Goal: Task Accomplishment & Management: Manage account settings

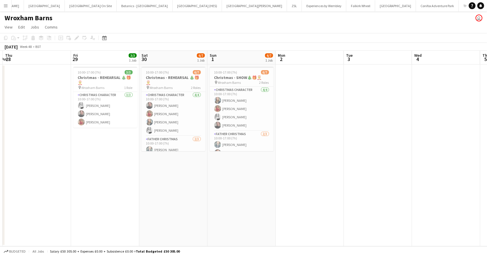
click at [6, 5] on app-icon "Menu" at bounding box center [5, 5] width 5 height 5
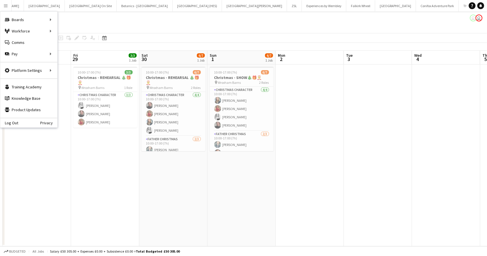
click at [127, 188] on app-date-cell "10:00-17:00 (7h) 3/3 Christmas - REHEARSAL 🎄🎁🤶 pin Wroxham Barns 1 Role Christm…" at bounding box center [105, 156] width 68 height 182
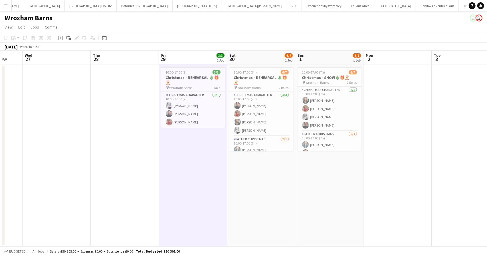
drag, startPoint x: 77, startPoint y: 164, endPoint x: 37, endPoint y: 180, distance: 43.1
click at [28, 181] on app-calendar-viewport "Sun 24 Mon 25 Tue 26 Wed 27 Thu 28 Fri 29 3/3 1 Job Sat 30 6/7 1 Job Sun 1 6/7 …" at bounding box center [243, 149] width 487 height 196
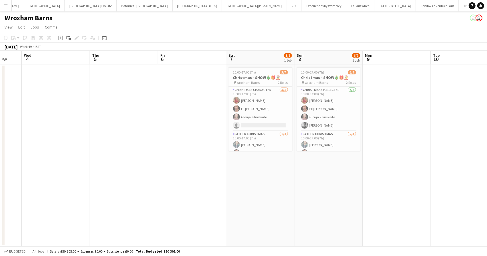
drag, startPoint x: 392, startPoint y: 154, endPoint x: 50, endPoint y: 213, distance: 347.2
click at [50, 213] on app-calendar-viewport "Sat 30 6/7 1 Job Sun 1 6/7 1 Job Mon 2 Tue 3 Wed 4 Thu 5 Fri 6 Sat 7 5/7 1 Job …" at bounding box center [243, 149] width 487 height 196
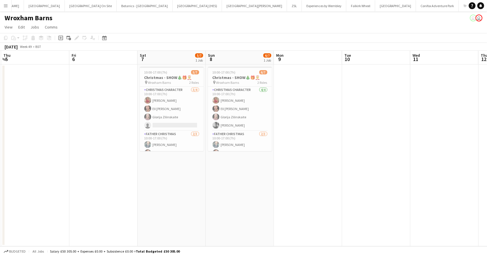
drag, startPoint x: 203, startPoint y: 216, endPoint x: 113, endPoint y: 226, distance: 91.1
click at [113, 229] on app-calendar-viewport "Mon 2 Tue 3 Wed 4 Thu 5 Fri 6 Sat 7 5/7 1 Job Sun 8 6/7 1 Job Mon 9 Tue 10 Wed …" at bounding box center [243, 149] width 487 height 196
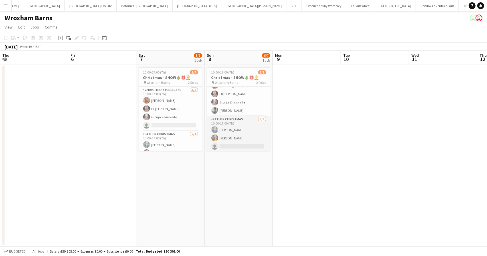
scroll to position [15, 0]
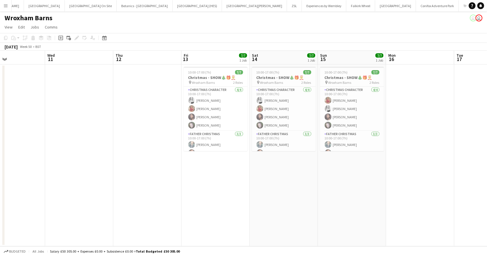
drag, startPoint x: 364, startPoint y: 144, endPoint x: 0, endPoint y: 245, distance: 378.1
click at [0, 245] on app-calendar-viewport "Sun 8 6/7 1 Job Mon 9 Tue 10 Wed 11 Thu 12 Fri 13 7/7 1 Job Sat 14 7/7 1 Job Su…" at bounding box center [243, 149] width 487 height 196
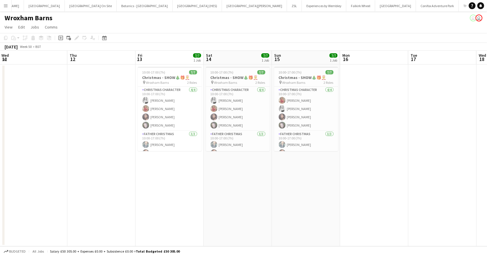
scroll to position [0, 261]
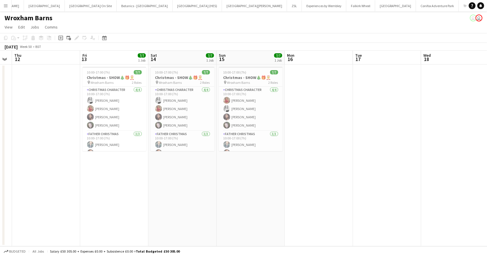
drag, startPoint x: 226, startPoint y: 232, endPoint x: 107, endPoint y: 249, distance: 120.3
click at [107, 249] on app-board "Wroxham Barns user user View Day view expanded Day view collapsed Month view Da…" at bounding box center [243, 133] width 487 height 245
click at [27, 133] on app-date-cell at bounding box center [46, 156] width 68 height 182
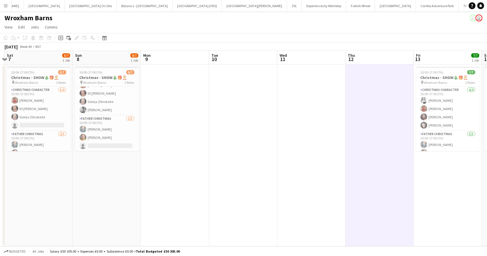
drag, startPoint x: 100, startPoint y: 194, endPoint x: 434, endPoint y: 186, distance: 334.2
click at [434, 186] on app-calendar-viewport "Thu 5 Fri 6 Sat 7 5/7 1 Job Sun 8 6/7 1 Job Mon 9 Tue 10 Wed 11 Thu 12 Fri 13 7…" at bounding box center [243, 149] width 487 height 196
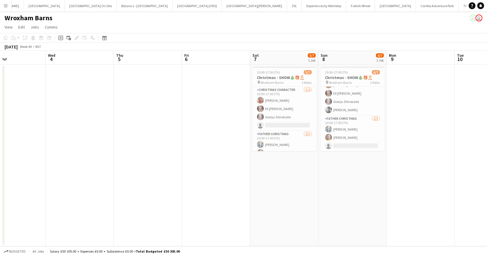
drag, startPoint x: 106, startPoint y: 211, endPoint x: 352, endPoint y: 194, distance: 246.4
click at [352, 194] on app-calendar-viewport "Sun 1 6/7 1 Job Mon 2 Tue 3 Wed 4 Thu 5 Fri 6 Sat 7 5/7 1 Job Sun 8 6/7 1 Job M…" at bounding box center [243, 149] width 487 height 196
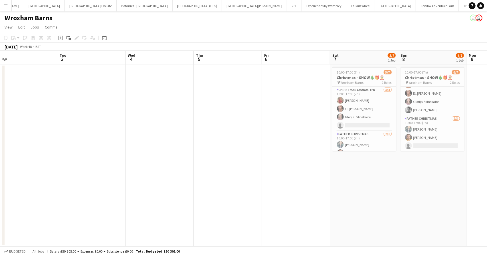
drag, startPoint x: 126, startPoint y: 222, endPoint x: 381, endPoint y: 191, distance: 256.2
click at [381, 191] on app-calendar-viewport "Sat 30 6/7 1 Job Sun 1 6/7 1 Job Mon 2 Tue 3 Wed 4 Thu 5 Fri 6 Sat 7 5/7 1 Job …" at bounding box center [243, 149] width 487 height 196
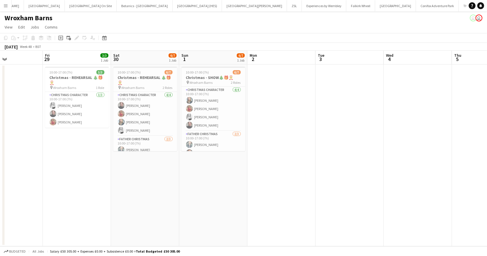
scroll to position [0, 256]
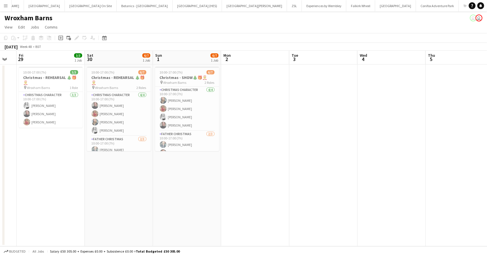
drag, startPoint x: 234, startPoint y: 204, endPoint x: 199, endPoint y: 220, distance: 38.4
click at [199, 220] on app-calendar-viewport "Mon 25 Tue 26 Wed 27 Thu 28 Fri 29 3/3 1 Job Sat 30 6/7 1 Job Sun 1 6/7 1 Job M…" at bounding box center [243, 149] width 487 height 196
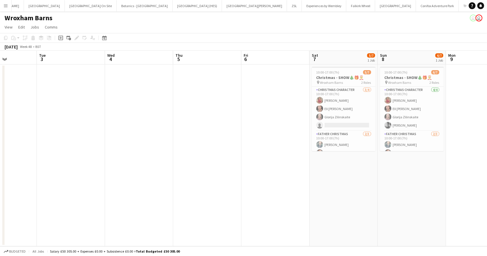
drag, startPoint x: 435, startPoint y: 210, endPoint x: 56, endPoint y: 261, distance: 382.9
click at [56, 256] on html "Menu Boards Boards Boards All jobs Status Workforce Workforce My Workforce Recr…" at bounding box center [243, 128] width 487 height 256
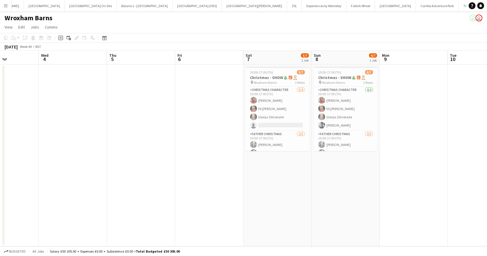
scroll to position [0, 181]
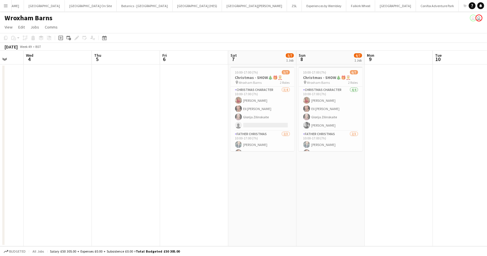
drag, startPoint x: 289, startPoint y: 240, endPoint x: 151, endPoint y: 253, distance: 138.0
click at [151, 253] on app-board "Wroxham Barns user user View Day view expanded Day view collapsed Month view Da…" at bounding box center [243, 133] width 487 height 245
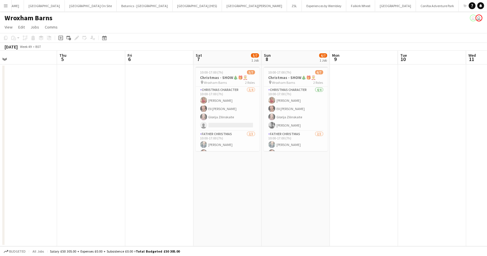
scroll to position [0, 250]
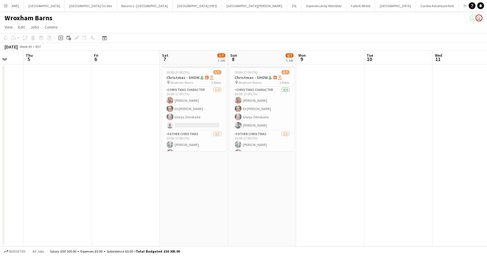
drag, startPoint x: 411, startPoint y: 170, endPoint x: 343, endPoint y: 179, distance: 69.1
click at [343, 179] on app-calendar-viewport "Sun 1 6/7 1 Job Mon 2 Tue 3 Wed 4 Thu 5 Fri 6 Sat 7 5/7 1 Job Sun 8 6/7 1 Job M…" at bounding box center [243, 149] width 487 height 196
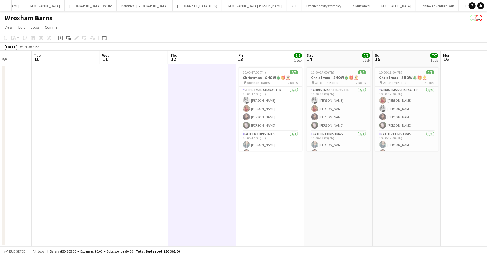
drag, startPoint x: 421, startPoint y: 185, endPoint x: 88, endPoint y: 185, distance: 332.6
click at [88, 185] on app-calendar-viewport "Sat 7 5/7 1 Job Sun 8 6/7 1 Job Mon 9 Tue 10 Wed 11 Thu 12 Fri 13 7/7 1 Job Sat…" at bounding box center [243, 149] width 487 height 196
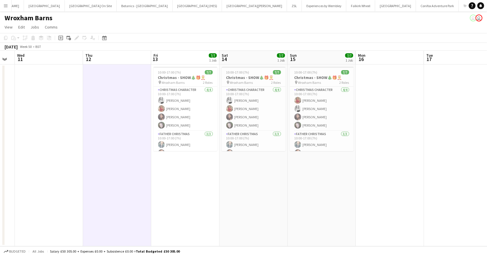
scroll to position [0, 259]
drag, startPoint x: 221, startPoint y: 186, endPoint x: 149, endPoint y: 186, distance: 72.2
click at [149, 186] on app-calendar-viewport "Sat 7 5/7 1 Job Sun 8 6/7 1 Job Mon 9 Tue 10 Wed 11 Thu 12 Fri 13 7/7 1 Job Sat…" at bounding box center [243, 149] width 487 height 196
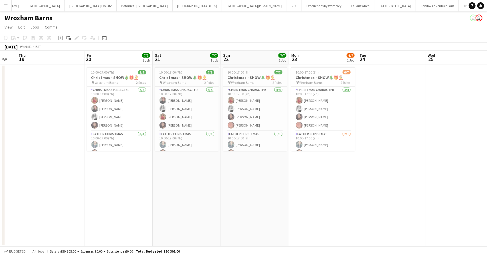
scroll to position [0, 257]
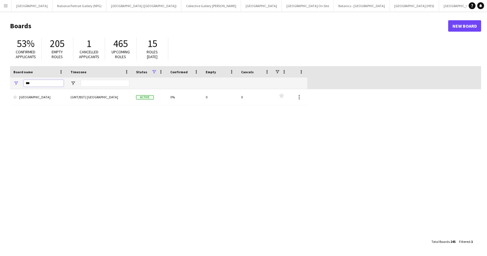
click at [33, 85] on input "***" at bounding box center [44, 83] width 40 height 7
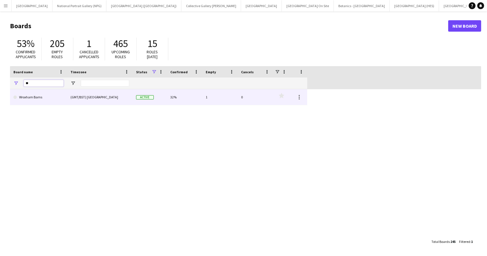
type input "**"
click at [31, 99] on link "Wroxham Barns" at bounding box center [38, 97] width 50 height 16
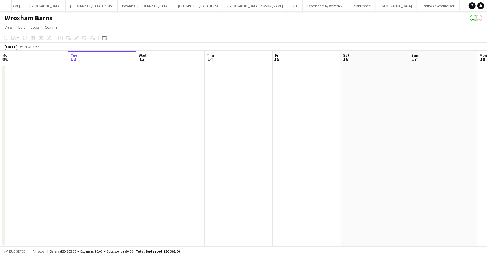
scroll to position [0, 217]
click at [104, 39] on icon at bounding box center [105, 39] width 2 height 2
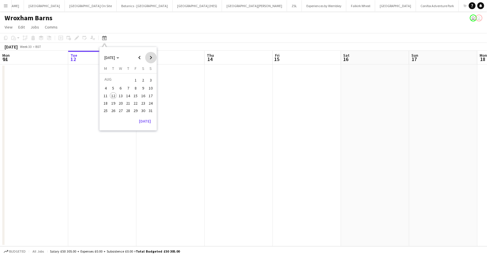
click at [152, 57] on span "Next month" at bounding box center [150, 57] width 11 height 11
click at [150, 109] on span "30" at bounding box center [150, 110] width 7 height 7
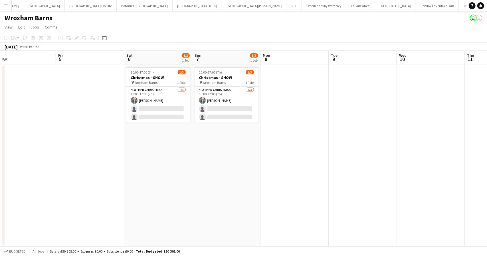
scroll to position [0, 236]
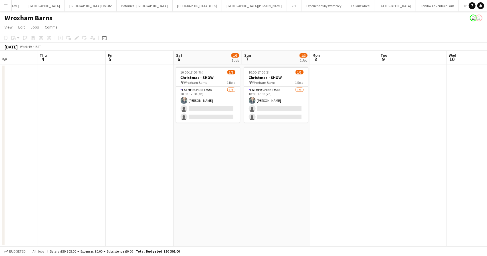
drag, startPoint x: 380, startPoint y: 138, endPoint x: 0, endPoint y: 168, distance: 381.5
click at [0, 168] on app-calendar-viewport "Sun 30 1/1 1 Job Mon 1 Tue 2 Wed 3 Thu 4 Fri 5 Sat 6 1/3 1 Job Sun 7 1/3 1 Job …" at bounding box center [243, 149] width 487 height 196
click at [196, 114] on app-card-role "Father Christmas 1/3 10:00-17:00 (7h) David Fernandez single-neutral-actions si…" at bounding box center [208, 105] width 64 height 36
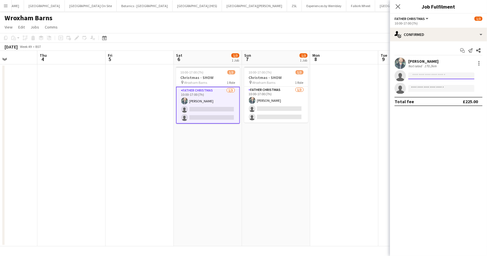
click at [441, 78] on input at bounding box center [442, 76] width 66 height 7
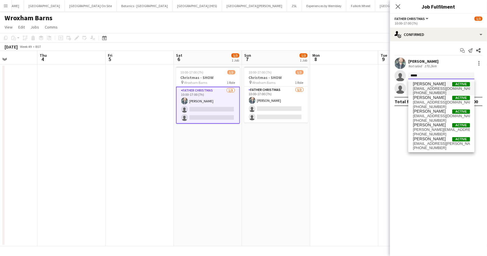
type input "*****"
click at [432, 87] on span "actorsimonmichaelmorgan@gmail.com" at bounding box center [441, 89] width 57 height 5
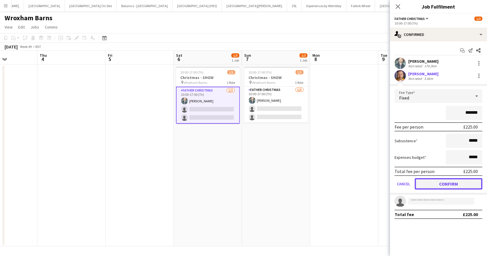
click at [447, 185] on button "Confirm" at bounding box center [449, 183] width 68 height 11
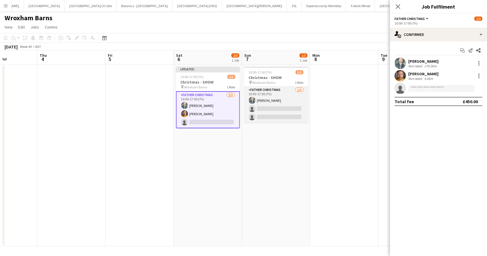
click at [272, 109] on app-card-role "Father Christmas 1/3 10:00-17:00 (7h) David Fernandez single-neutral-actions si…" at bounding box center [276, 105] width 64 height 36
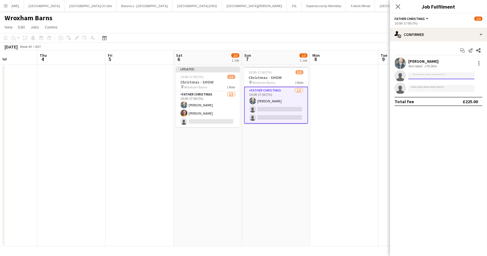
click at [447, 77] on input at bounding box center [442, 76] width 66 height 7
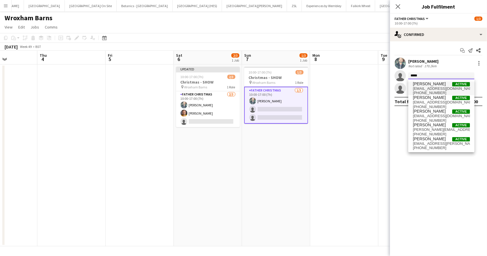
type input "*****"
click at [433, 87] on span "actorsimonmichaelmorgan@gmail.com" at bounding box center [441, 89] width 57 height 5
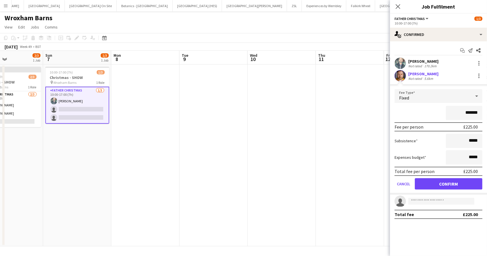
scroll to position [0, 159]
drag, startPoint x: 358, startPoint y: 172, endPoint x: 195, endPoint y: 182, distance: 163.3
click at [162, 177] on app-calendar-viewport "Thu 4 Fri 5 Sat 6 2/3 1 Job Sun 7 1/3 1 Job Mon 8 Tue 9 Wed 10 Thu 11 Fri 12 Sa…" at bounding box center [243, 149] width 487 height 196
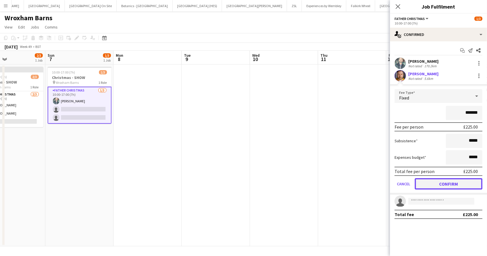
click at [439, 183] on button "Confirm" at bounding box center [449, 183] width 68 height 11
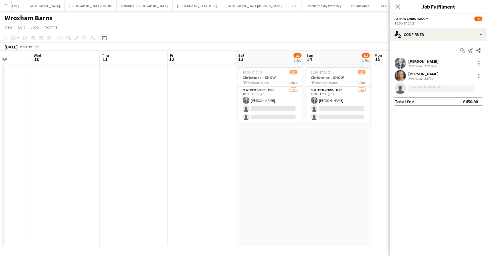
drag, startPoint x: 230, startPoint y: 163, endPoint x: 11, endPoint y: 163, distance: 218.7
click at [11, 163] on app-calendar-viewport "Sat 6 2/3 1 Job Sun 7 2/3 1 Job Mon 8 Tue 9 Wed 10 Thu 11 Fri 12 Sat 13 1/3 1 J…" at bounding box center [243, 149] width 487 height 196
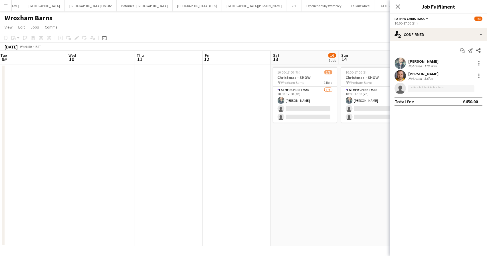
drag, startPoint x: 232, startPoint y: 149, endPoint x: 126, endPoint y: 149, distance: 106.2
click at [126, 149] on app-calendar-viewport "Sat 6 2/3 1 Job Sun 7 2/3 1 Job Mon 8 Tue 9 Wed 10 Thu 11 Fri 12 Sat 13 1/3 1 J…" at bounding box center [243, 149] width 487 height 196
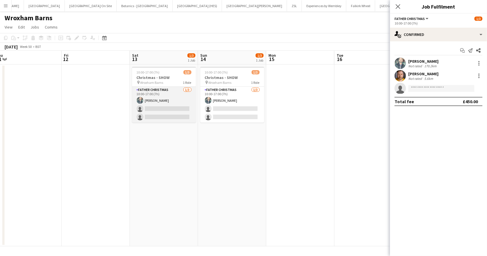
click at [160, 108] on app-card-role "Father Christmas 1/3 10:00-17:00 (7h) David Fernandez single-neutral-actions si…" at bounding box center [164, 105] width 64 height 36
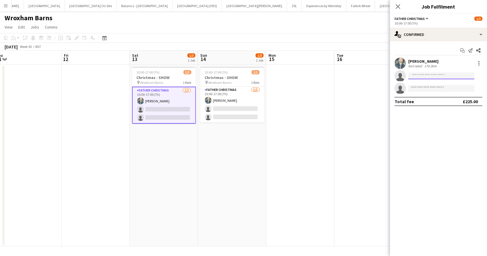
click at [437, 78] on input at bounding box center [442, 76] width 66 height 7
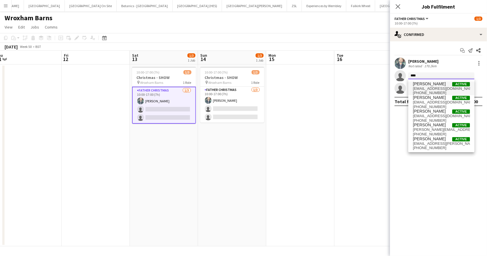
type input "****"
click at [437, 89] on span "actorsimonmichaelmorgan@gmail.com" at bounding box center [441, 89] width 57 height 5
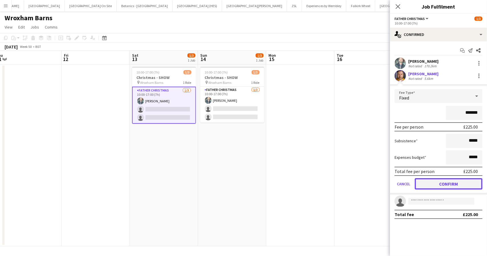
click at [441, 186] on button "Confirm" at bounding box center [449, 183] width 68 height 11
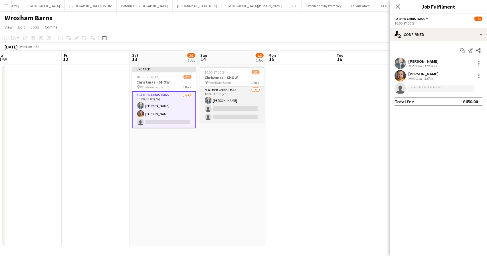
click at [234, 118] on app-card-role "Father Christmas 1/3 10:00-17:00 (7h) David Fernandez single-neutral-actions si…" at bounding box center [232, 105] width 64 height 36
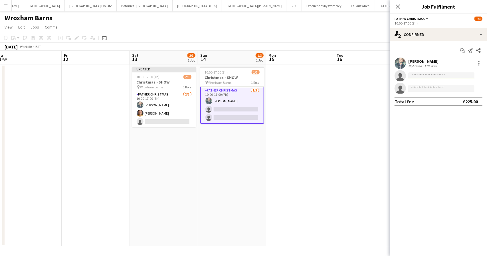
click at [445, 77] on input at bounding box center [442, 76] width 66 height 7
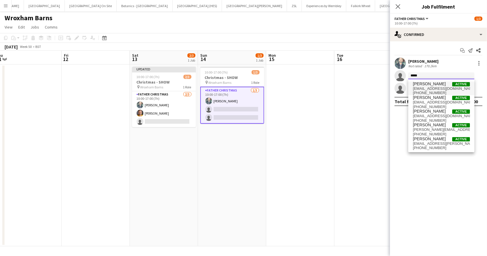
type input "*****"
click at [438, 88] on span "actorsimonmichaelmorgan@gmail.com" at bounding box center [441, 89] width 57 height 5
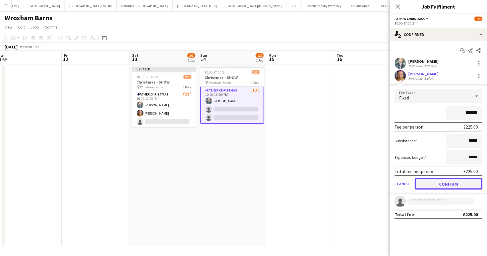
click at [444, 184] on button "Confirm" at bounding box center [449, 183] width 68 height 11
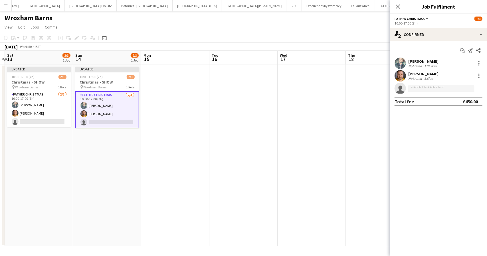
drag, startPoint x: 288, startPoint y: 169, endPoint x: 65, endPoint y: 159, distance: 224.1
click at [61, 160] on app-calendar-viewport "Wed 10 Thu 11 Fri 12 Sat 13 2/3 1 Job Sun 14 2/3 1 Job Mon 15 Tue 16 Wed 17 Thu…" at bounding box center [243, 149] width 487 height 196
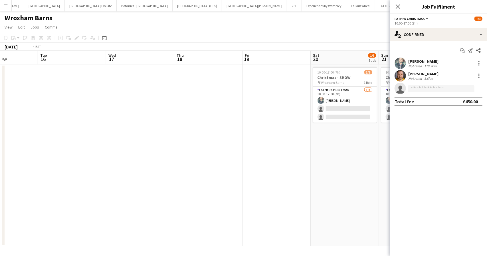
drag, startPoint x: 312, startPoint y: 155, endPoint x: 118, endPoint y: 155, distance: 193.9
click at [118, 155] on app-calendar-viewport "Fri 12 Sat 13 2/3 1 Job Sun 14 2/3 1 Job Mon 15 Tue 16 Wed 17 Thu 18 Fri 19 Sat…" at bounding box center [243, 149] width 487 height 196
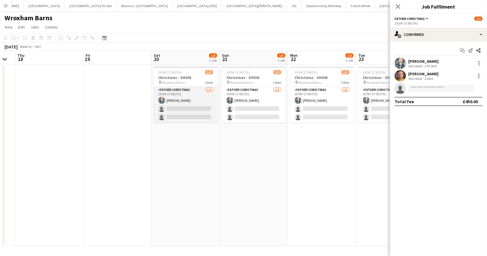
click at [182, 114] on app-card-role "Father Christmas 1/3 10:00-17:00 (7h) David Fernandez single-neutral-actions si…" at bounding box center [186, 105] width 64 height 36
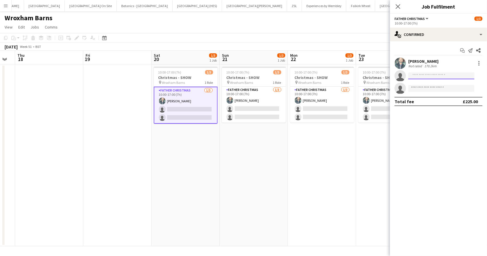
click at [431, 77] on input at bounding box center [442, 76] width 66 height 7
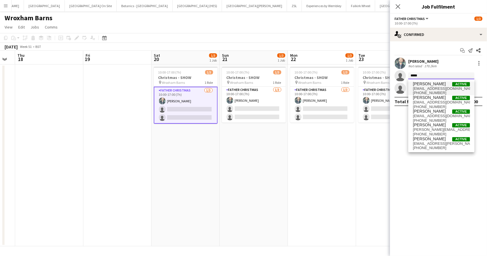
type input "*****"
click at [436, 83] on span "[PERSON_NAME]" at bounding box center [429, 84] width 33 height 5
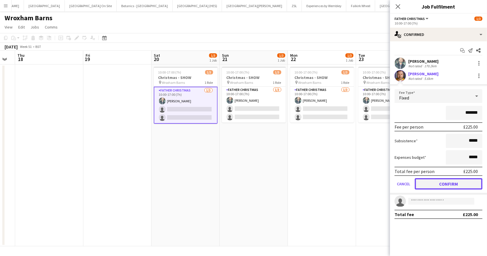
click at [465, 187] on button "Confirm" at bounding box center [449, 183] width 68 height 11
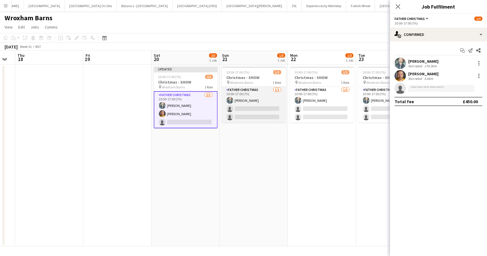
click at [260, 111] on app-card-role "Father Christmas 1/3 10:00-17:00 (7h) David Fernandez single-neutral-actions si…" at bounding box center [254, 105] width 64 height 36
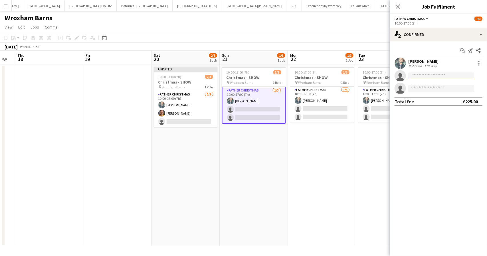
click at [423, 78] on input at bounding box center [442, 76] width 66 height 7
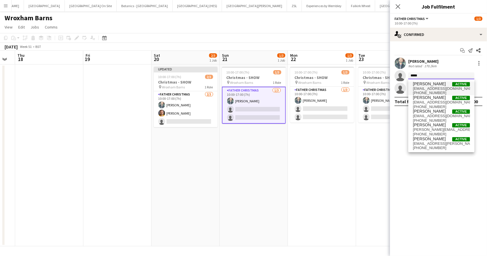
type input "*****"
click at [427, 88] on span "actorsimonmichaelmorgan@gmail.com" at bounding box center [441, 89] width 57 height 5
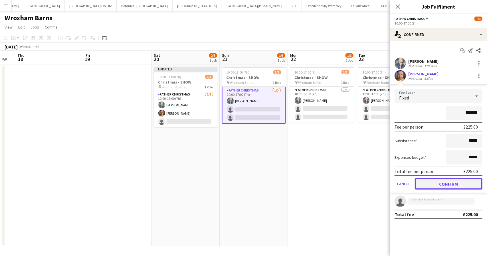
click at [441, 186] on button "Confirm" at bounding box center [449, 183] width 68 height 11
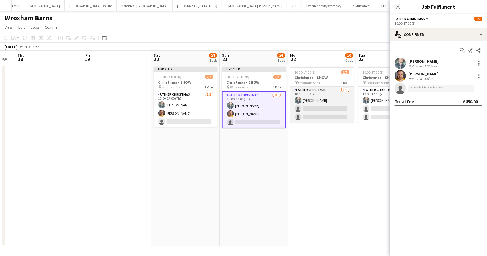
click at [317, 104] on app-card-role "Father Christmas 1/3 10:00-17:00 (7h) David Fernandez single-neutral-actions si…" at bounding box center [322, 105] width 64 height 36
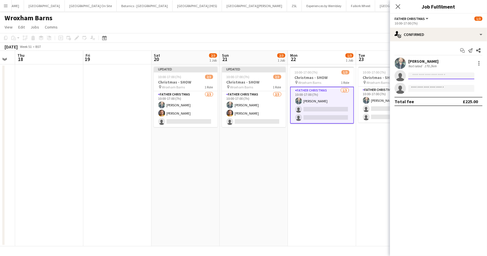
click at [451, 76] on input at bounding box center [442, 76] width 66 height 7
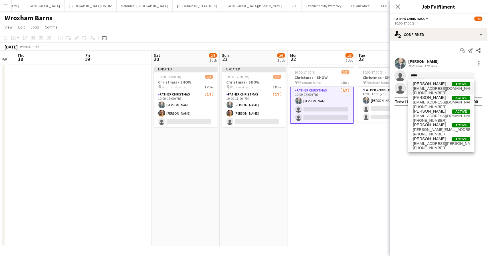
type input "*****"
click at [439, 91] on span "actorsimonmichaelmorgan@gmail.com" at bounding box center [441, 89] width 57 height 5
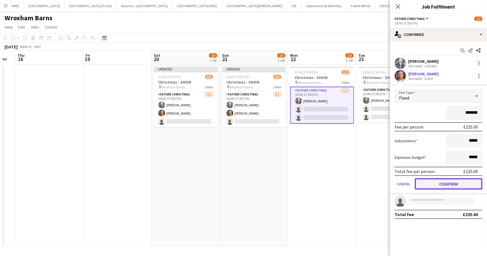
click at [456, 183] on button "Confirm" at bounding box center [449, 183] width 68 height 11
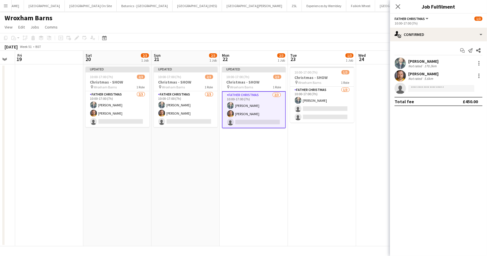
scroll to position [0, 228]
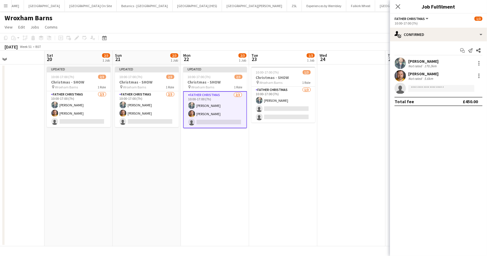
drag, startPoint x: 342, startPoint y: 181, endPoint x: 269, endPoint y: 165, distance: 74.3
click at [235, 181] on app-calendar-viewport "Tue 16 Wed 17 Thu 18 Fri 19 Sat 20 2/3 1 Job Sun 21 2/3 1 Job Mon 22 2/3 1 Job …" at bounding box center [243, 149] width 487 height 196
click at [295, 116] on app-card-role "Father Christmas 1/3 10:00-17:00 (7h) David Fernandez single-neutral-actions si…" at bounding box center [284, 105] width 64 height 36
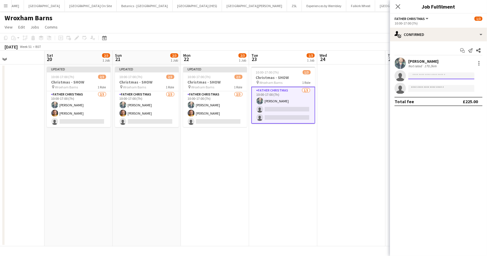
click at [429, 77] on input at bounding box center [442, 76] width 66 height 7
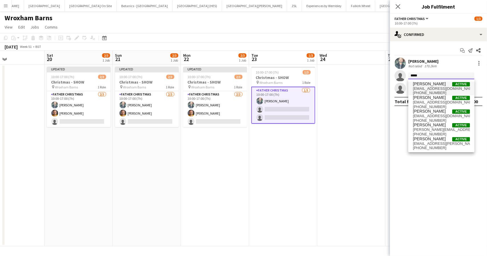
type input "*****"
click at [427, 90] on span "actorsimonmichaelmorgan@gmail.com" at bounding box center [441, 89] width 57 height 5
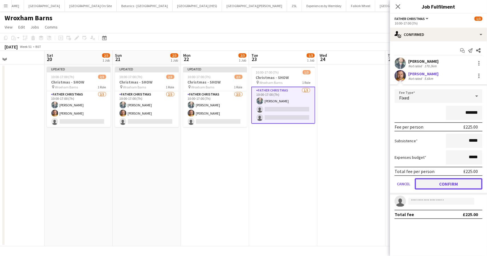
click at [451, 185] on button "Confirm" at bounding box center [449, 183] width 68 height 11
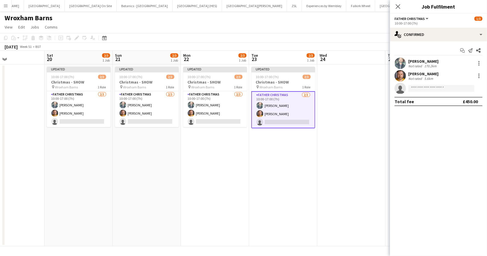
click at [301, 25] on app-page-menu "View Day view expanded Day view collapsed Month view Date picker Jump to today …" at bounding box center [243, 27] width 487 height 11
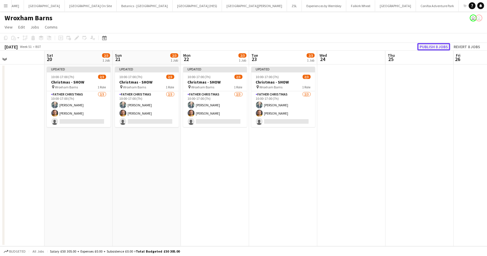
click at [436, 45] on button "Publish 8 jobs" at bounding box center [434, 46] width 33 height 7
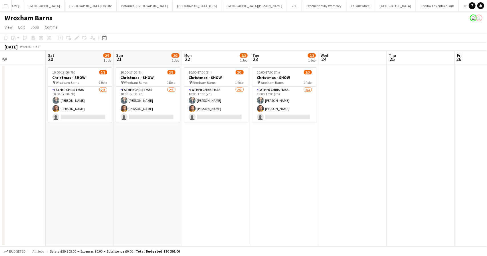
drag, startPoint x: 292, startPoint y: 211, endPoint x: 295, endPoint y: 207, distance: 4.8
click at [294, 210] on app-date-cell "10:00-17:00 (7h) 2/3 Christmas - SHOW pin Wroxham Barns 1 Role Father Christmas…" at bounding box center [284, 156] width 68 height 182
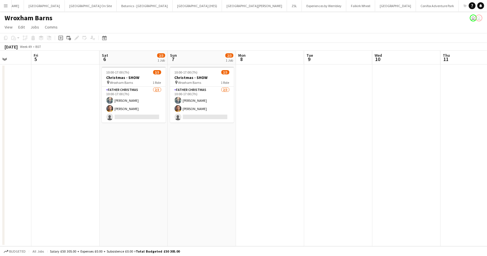
scroll to position [0, 281]
